Goal: Check status: Check status

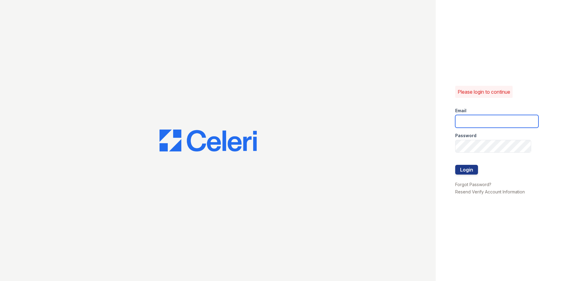
click at [497, 123] on input "email" at bounding box center [496, 121] width 83 height 13
type input "[EMAIL_ADDRESS][DOMAIN_NAME]"
click at [470, 164] on div at bounding box center [496, 158] width 83 height 12
drag, startPoint x: 455, startPoint y: 167, endPoint x: 471, endPoint y: 176, distance: 18.1
click at [455, 167] on button "Login" at bounding box center [466, 170] width 23 height 10
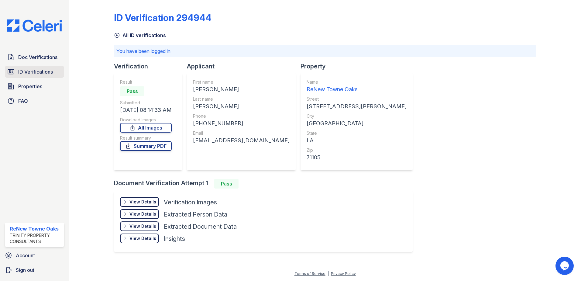
click at [38, 70] on span "ID Verifications" at bounding box center [35, 71] width 35 height 7
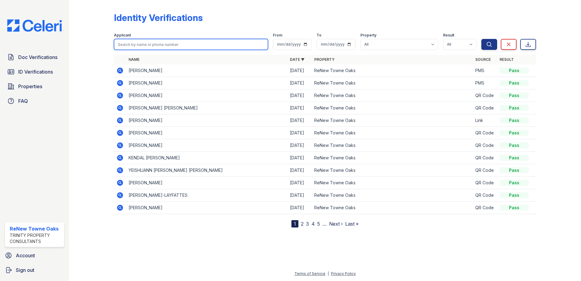
click at [213, 44] on input "search" at bounding box center [191, 44] width 154 height 11
type input "evan"
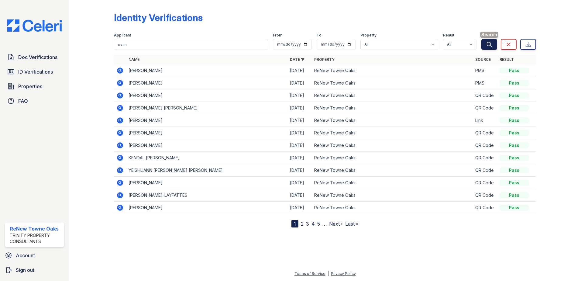
click at [493, 43] on button "Search" at bounding box center [489, 44] width 16 height 11
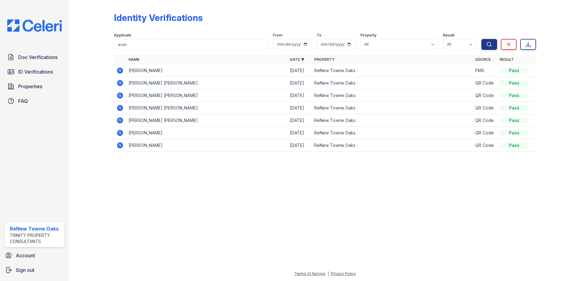
click at [118, 71] on icon at bounding box center [120, 70] width 6 height 6
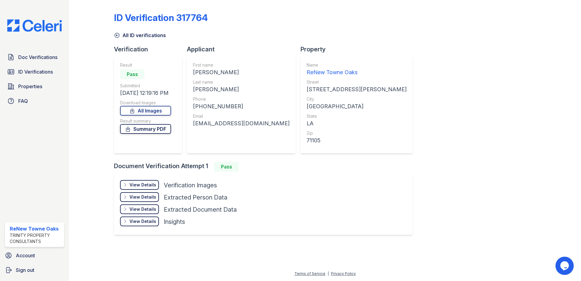
click at [163, 128] on link "Summary PDF" at bounding box center [145, 129] width 51 height 10
